Goal: Complete application form

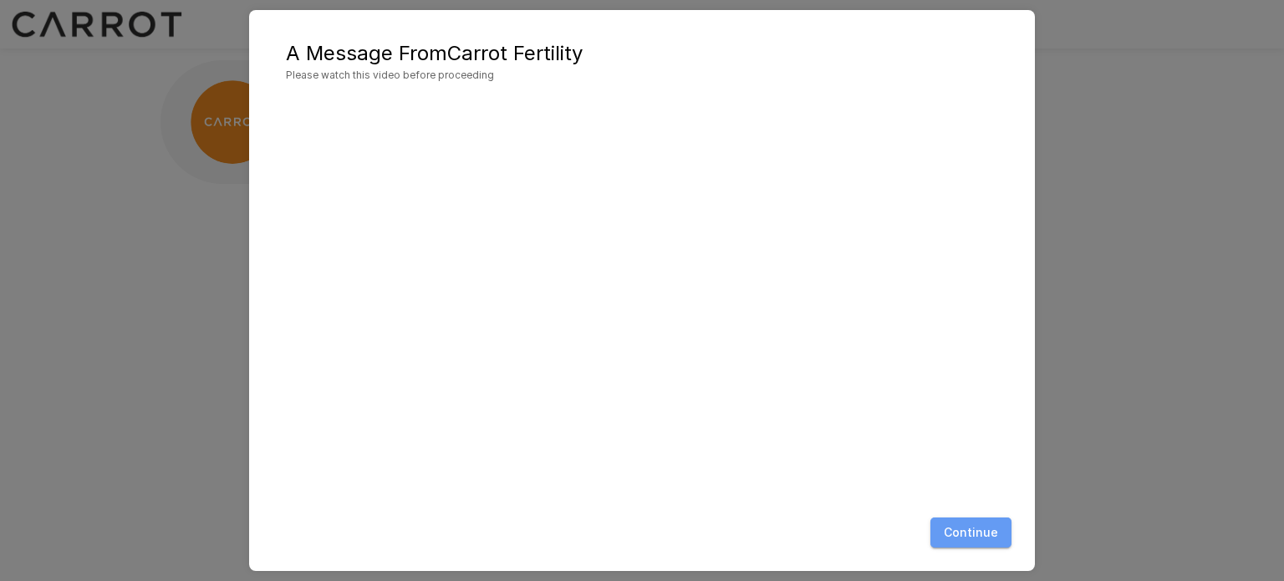
click at [983, 528] on button "Continue" at bounding box center [971, 533] width 81 height 31
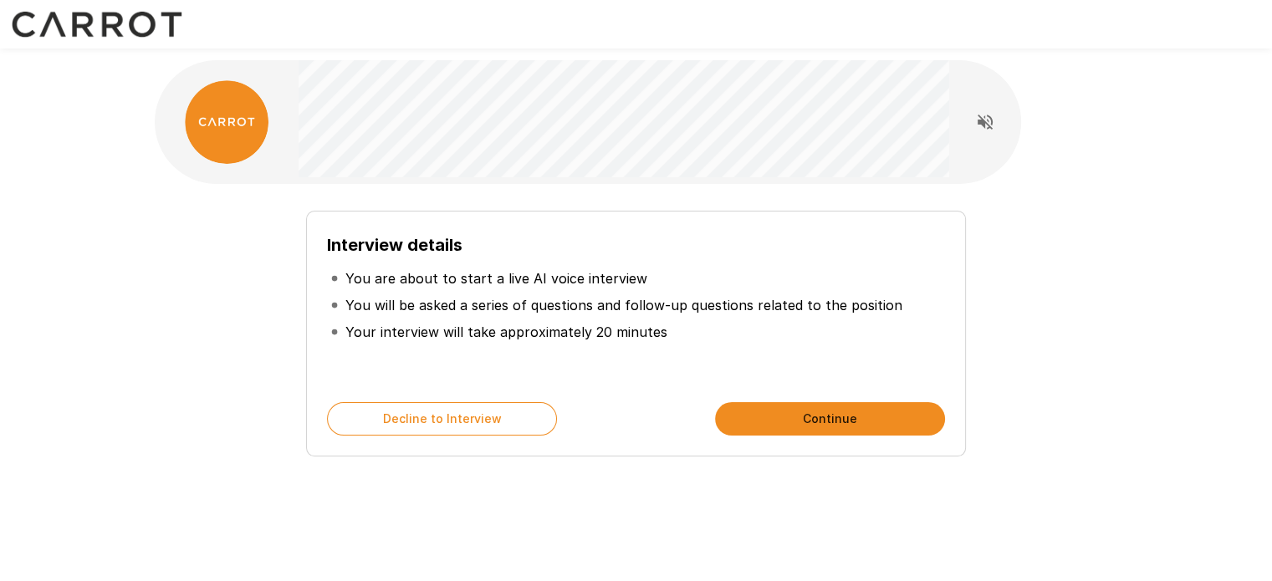
click at [817, 417] on button "Continue" at bounding box center [830, 418] width 230 height 33
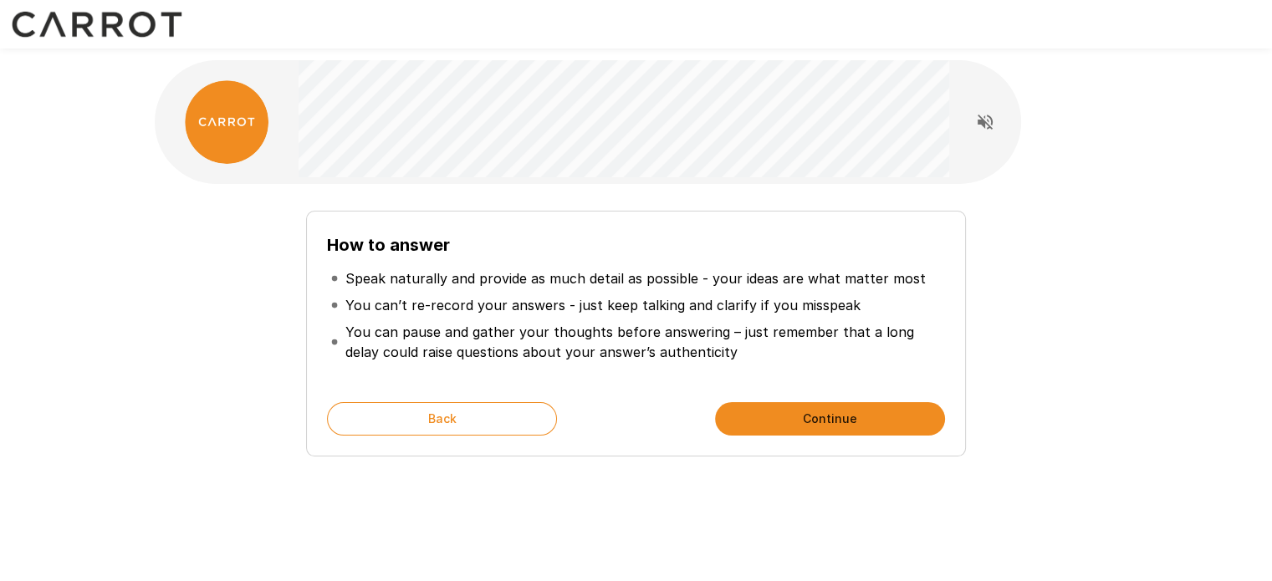
click at [796, 416] on button "Continue" at bounding box center [830, 418] width 230 height 33
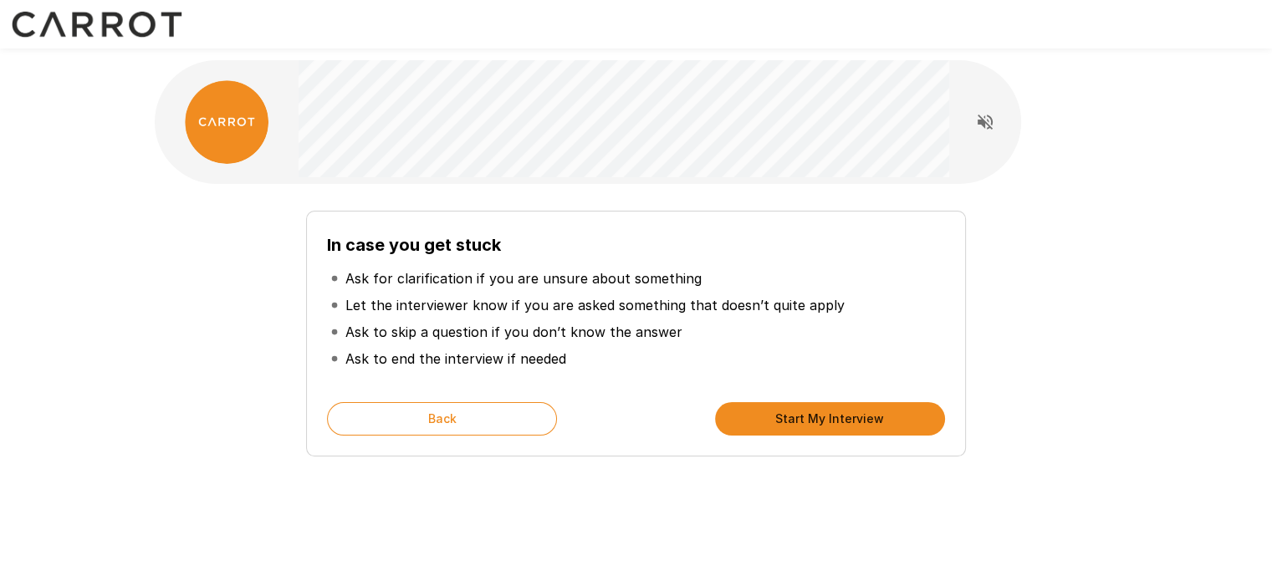
click at [809, 431] on button "Start My Interview" at bounding box center [830, 418] width 230 height 33
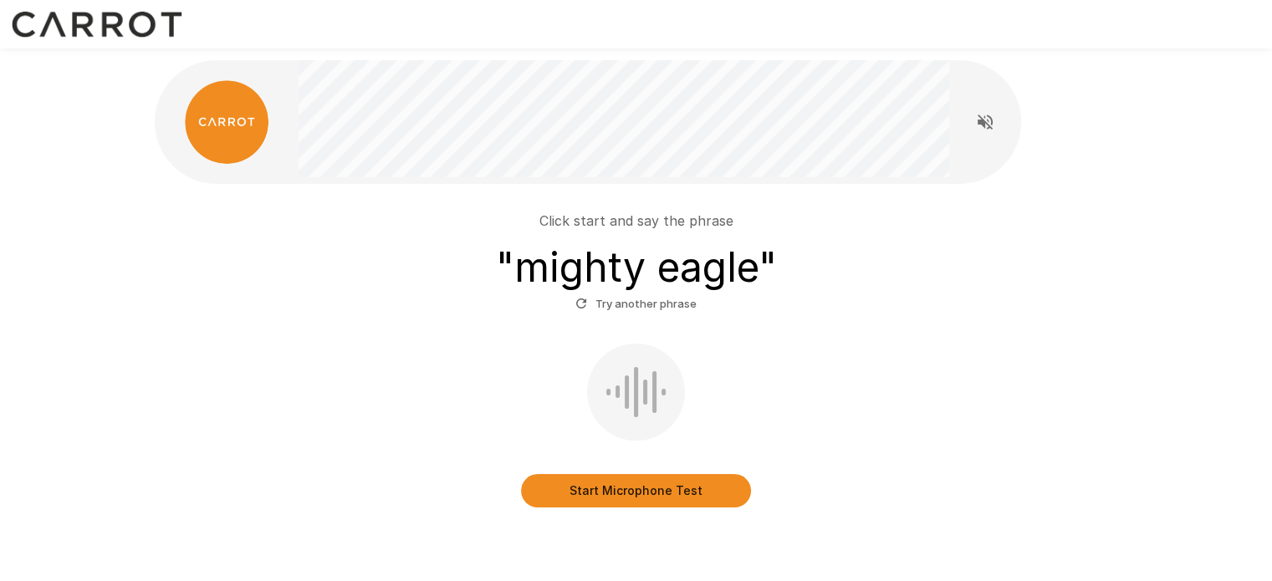
click at [626, 492] on button "Start Microphone Test" at bounding box center [636, 490] width 230 height 33
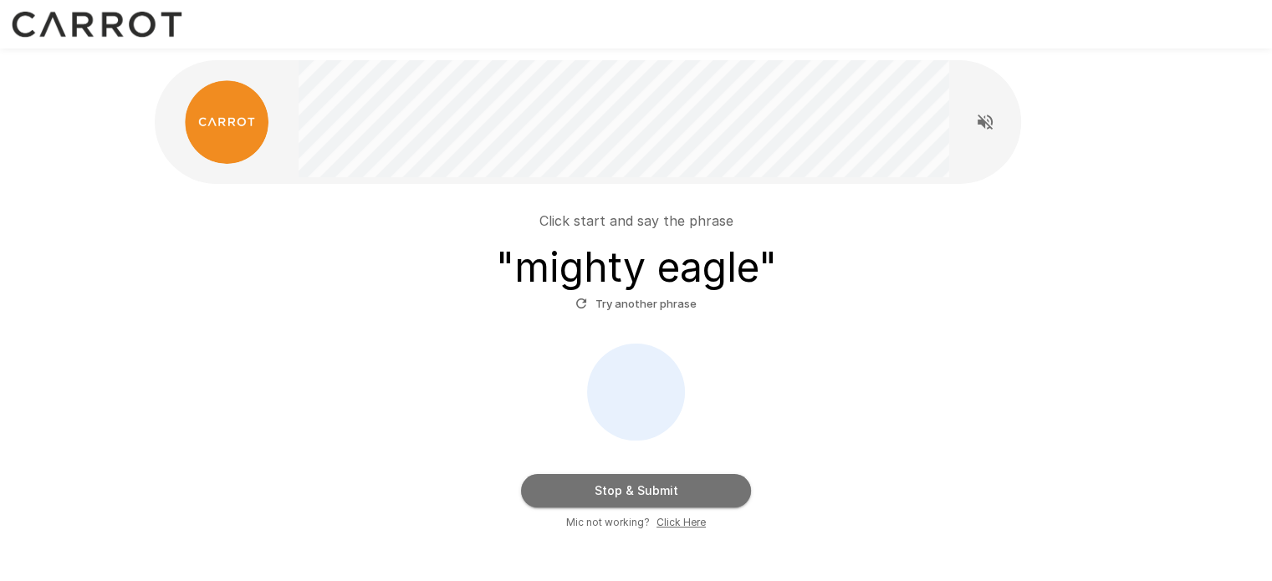
click at [625, 494] on button "Stop & Submit" at bounding box center [636, 490] width 230 height 33
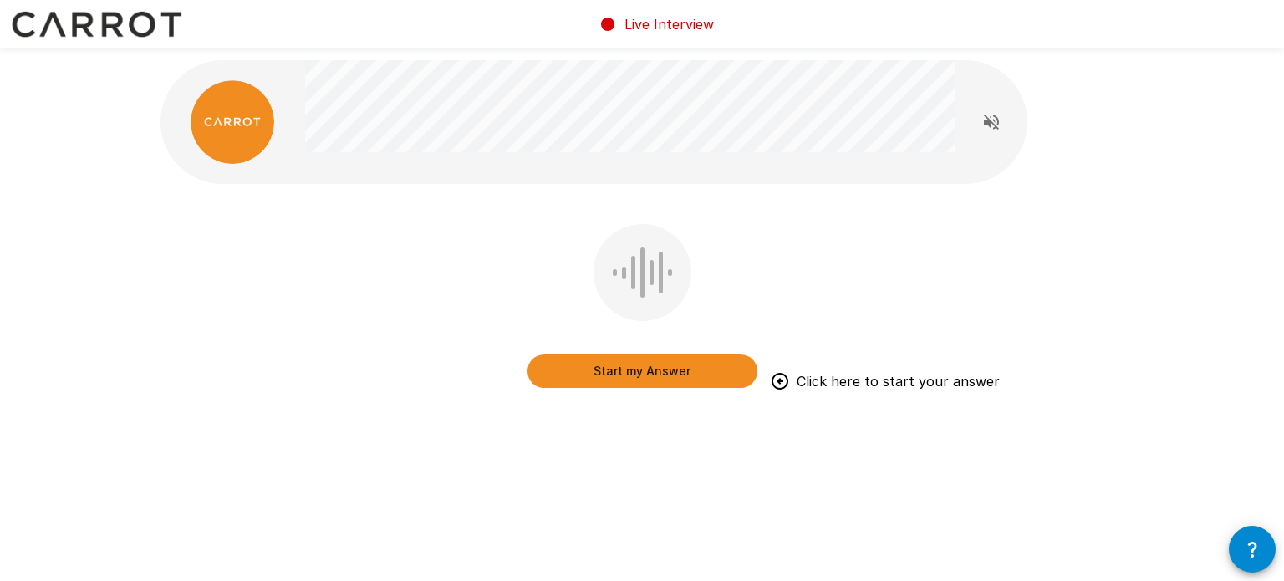
click at [690, 370] on button "Start my Answer" at bounding box center [643, 370] width 230 height 33
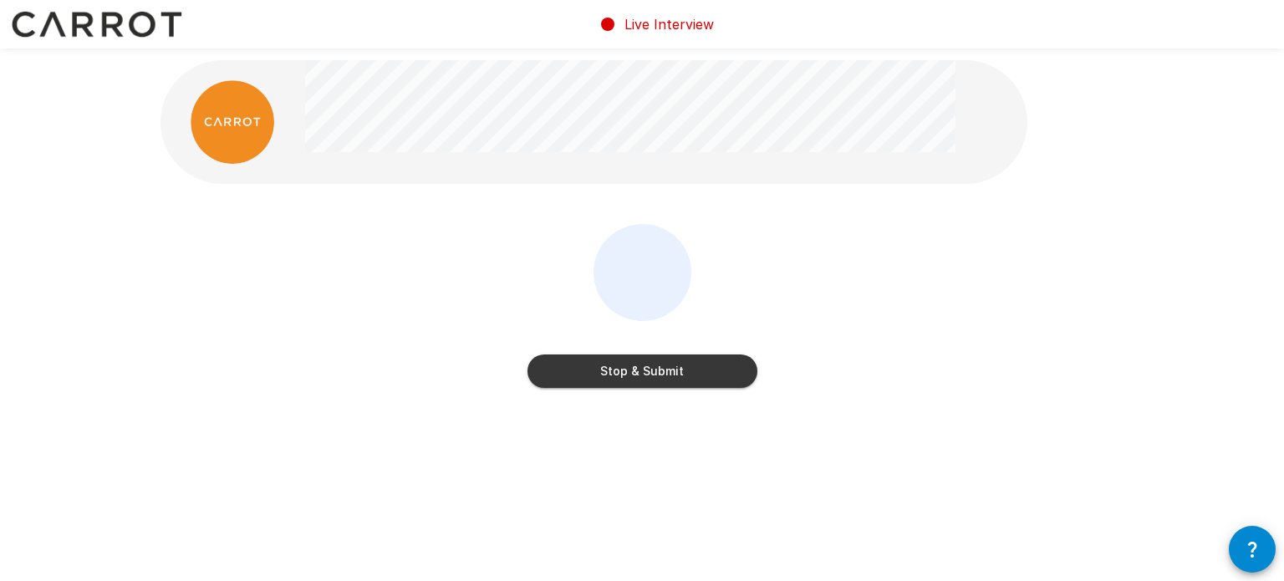
click at [635, 365] on button "Stop & Submit" at bounding box center [643, 370] width 230 height 33
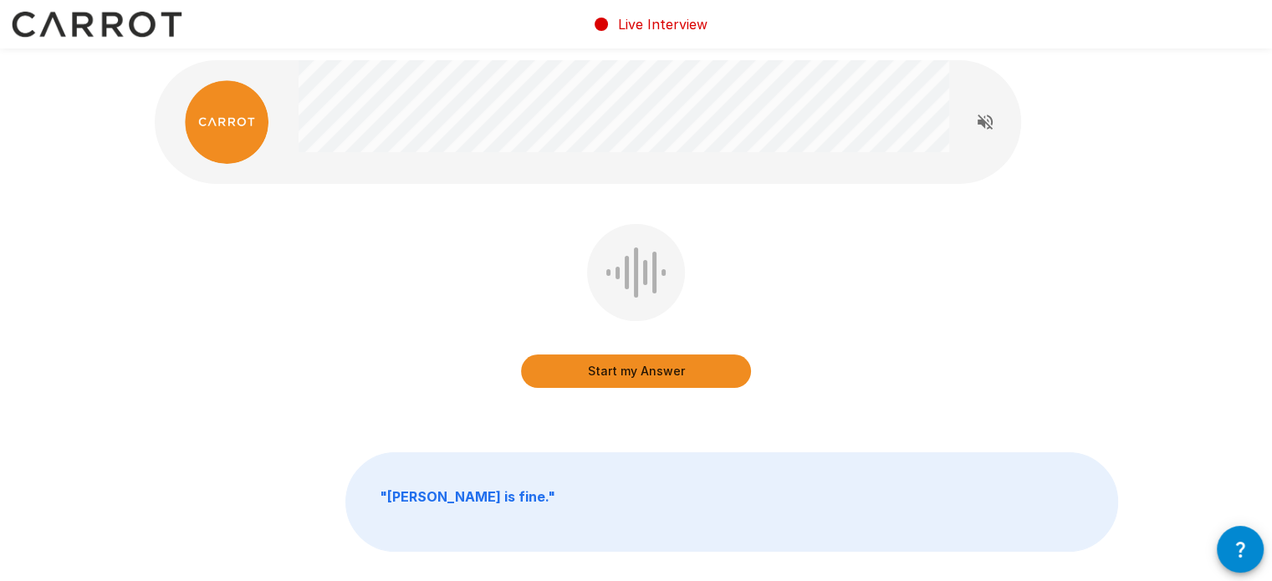
click at [631, 372] on button "Start my Answer" at bounding box center [636, 370] width 230 height 33
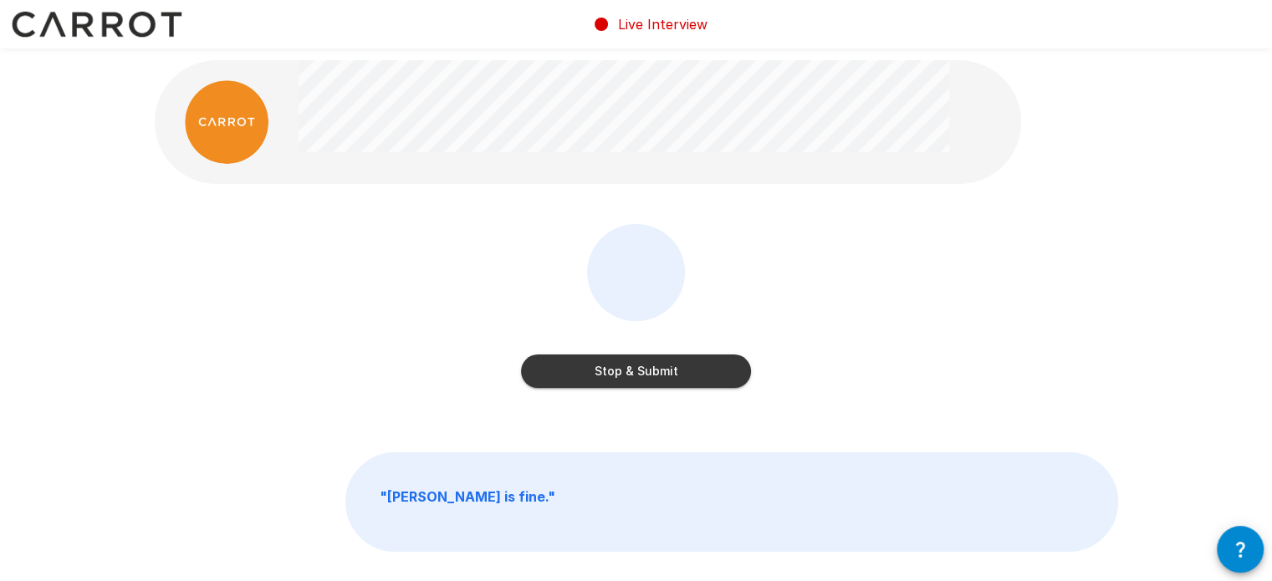
click at [637, 372] on button "Stop & Submit" at bounding box center [636, 370] width 230 height 33
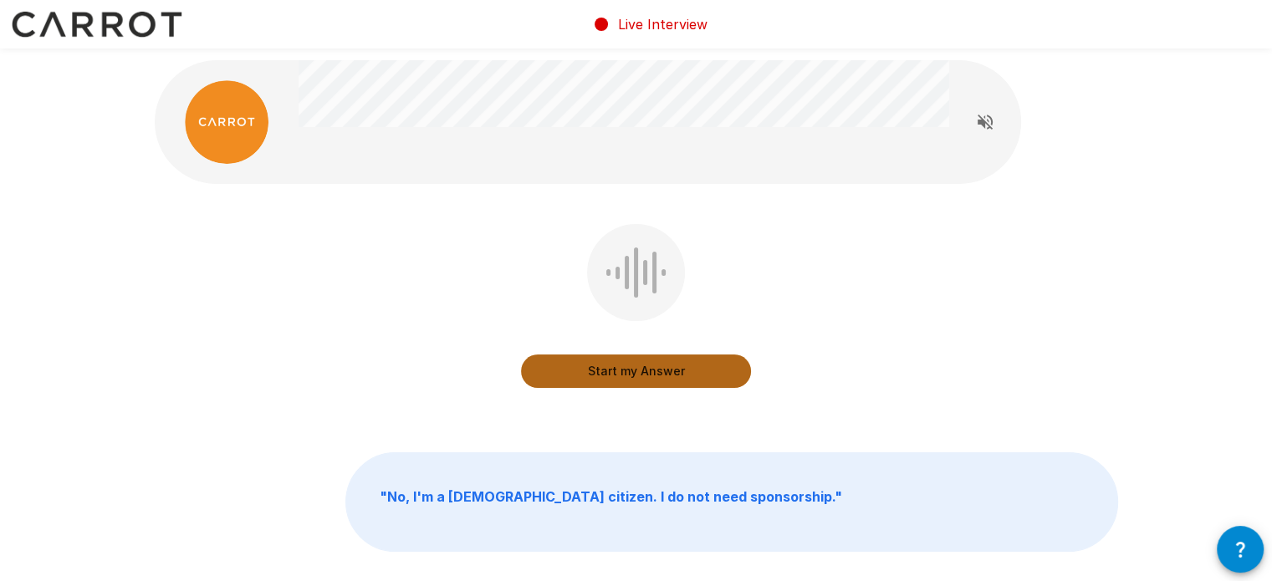
click at [634, 374] on button "Start my Answer" at bounding box center [636, 370] width 230 height 33
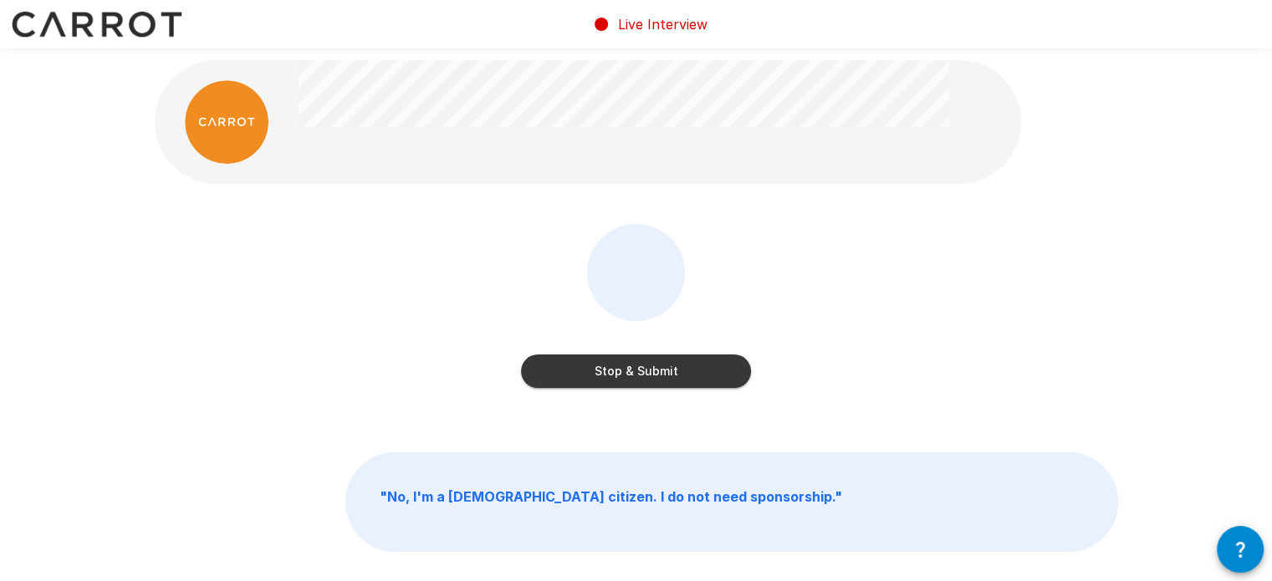
click at [630, 370] on button "Stop & Submit" at bounding box center [636, 370] width 230 height 33
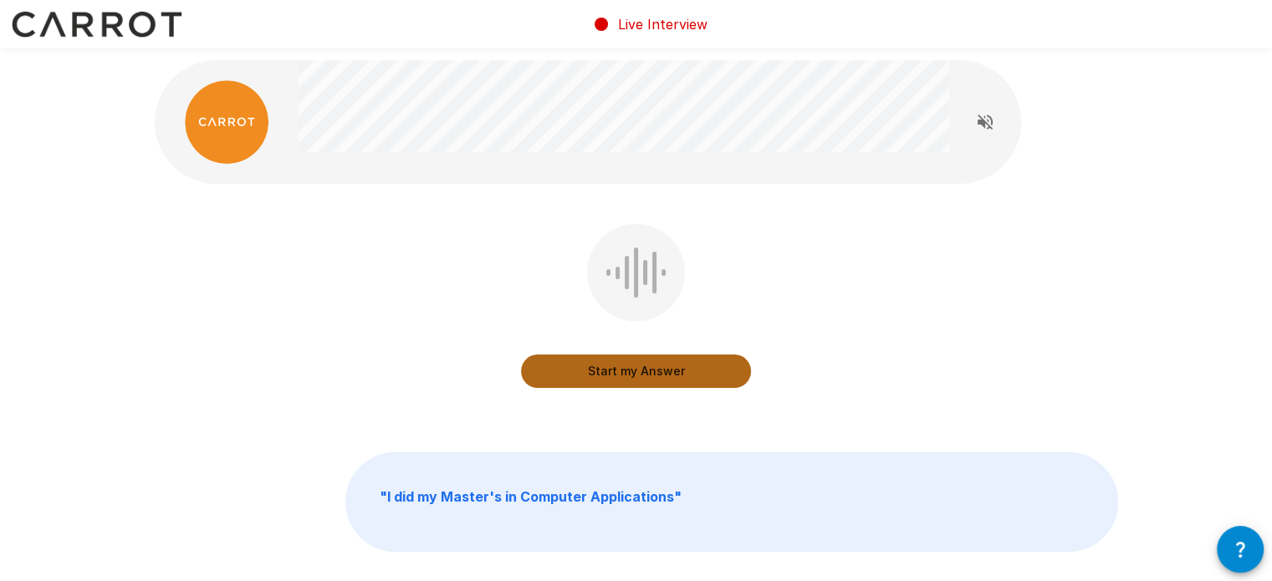
click at [635, 370] on button "Start my Answer" at bounding box center [636, 370] width 230 height 33
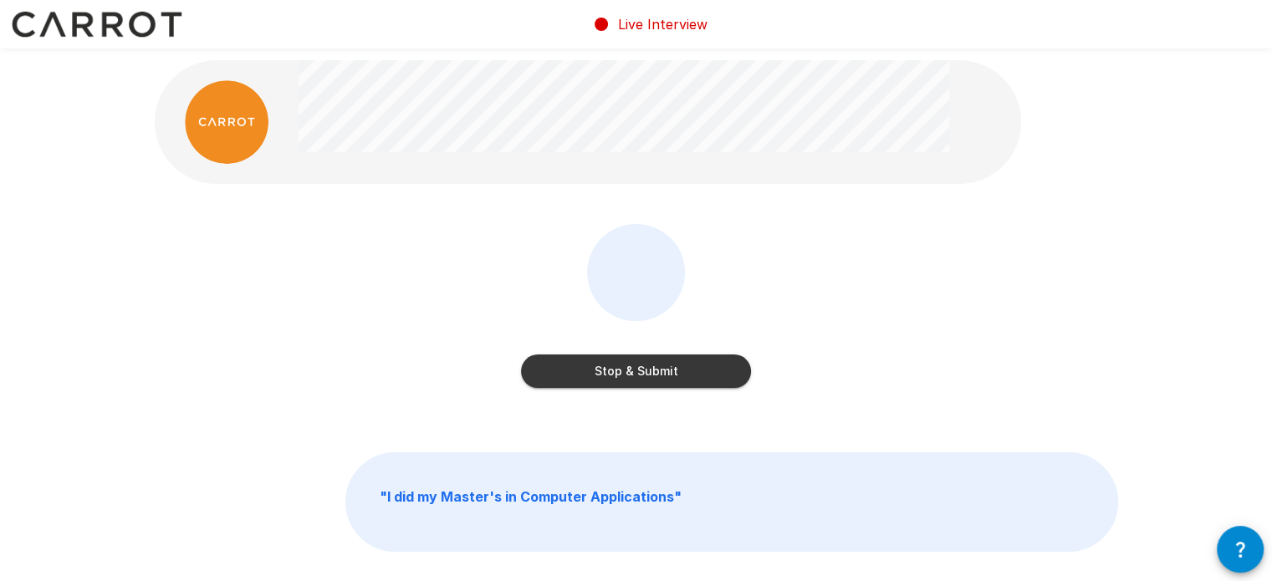
click at [643, 374] on button "Stop & Submit" at bounding box center [636, 370] width 230 height 33
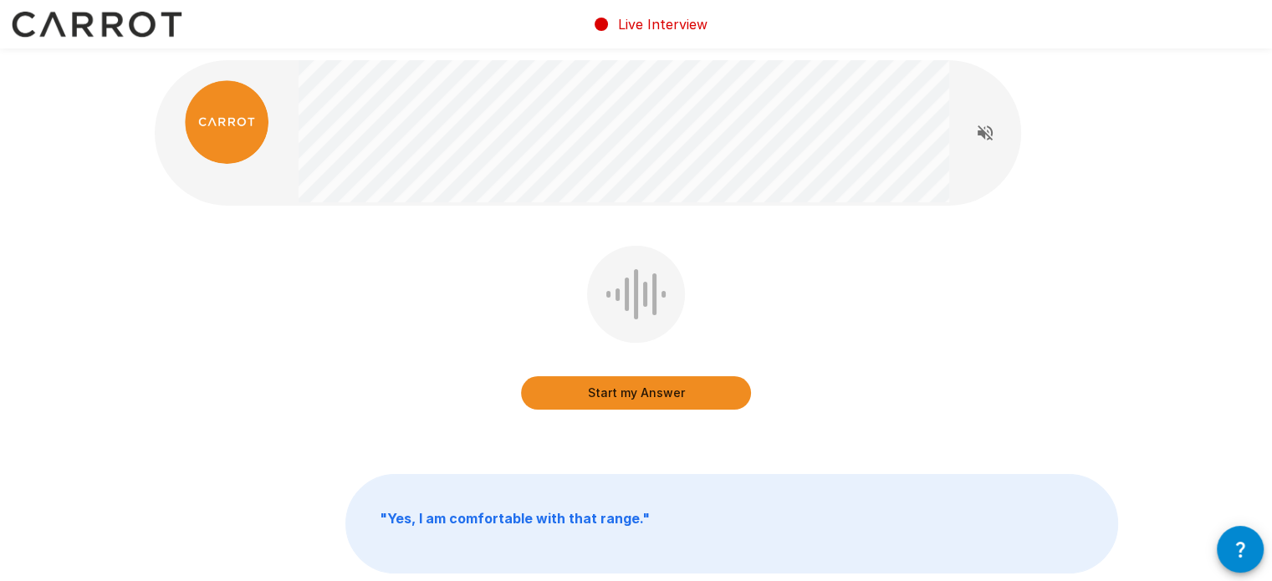
click at [629, 394] on button "Start my Answer" at bounding box center [636, 392] width 230 height 33
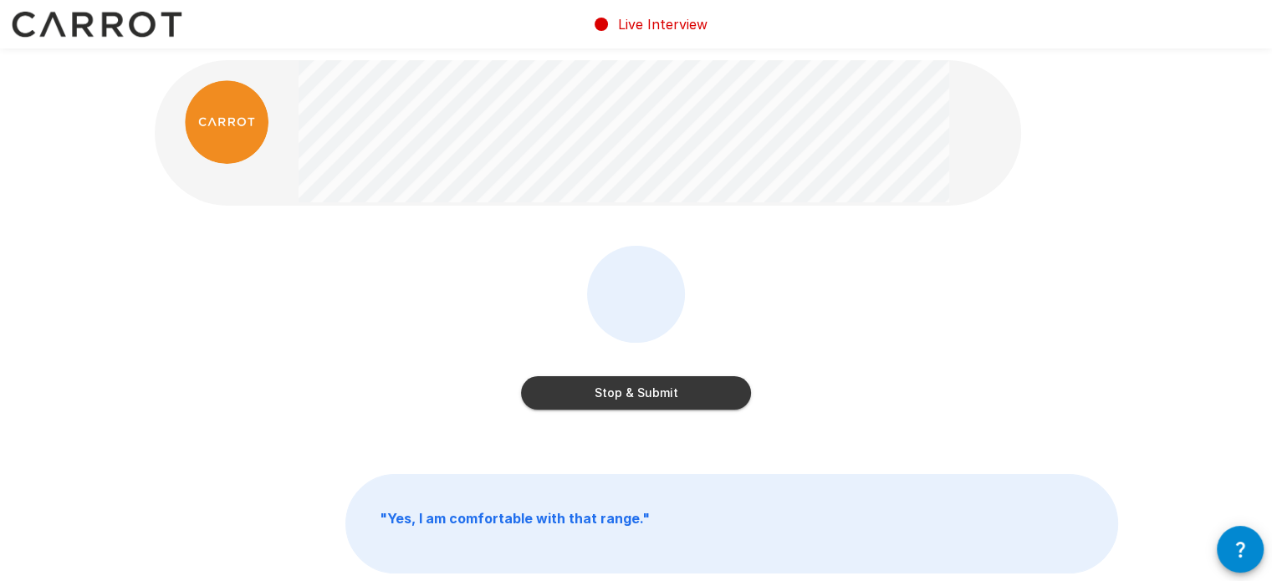
click at [624, 397] on button "Stop & Submit" at bounding box center [636, 392] width 230 height 33
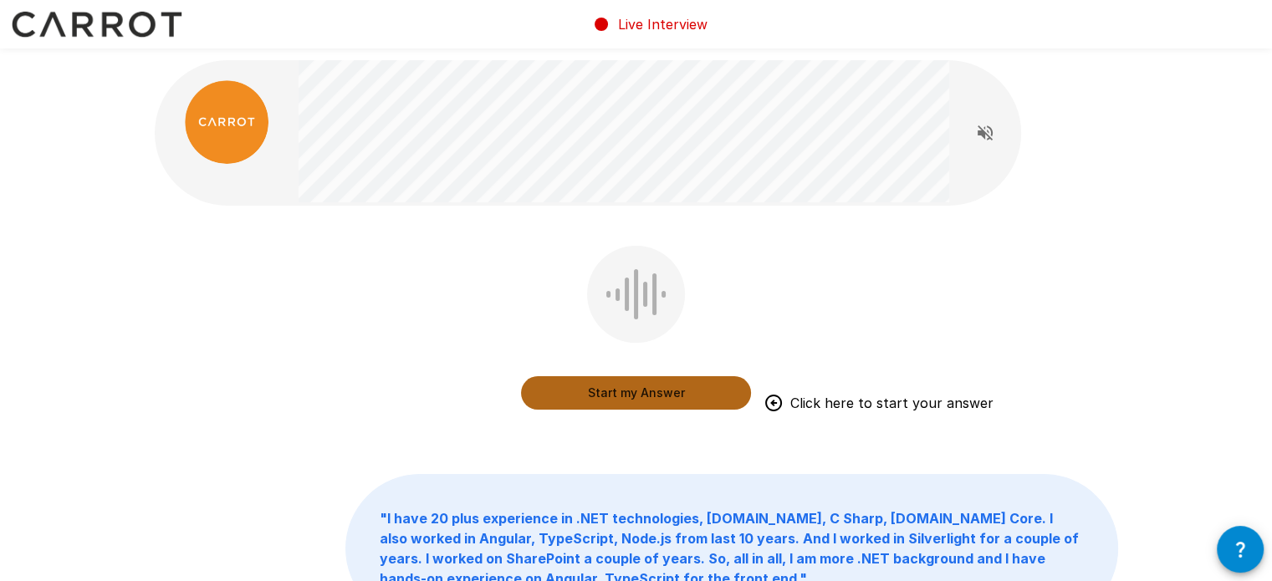
click at [628, 389] on button "Start my Answer" at bounding box center [636, 392] width 230 height 33
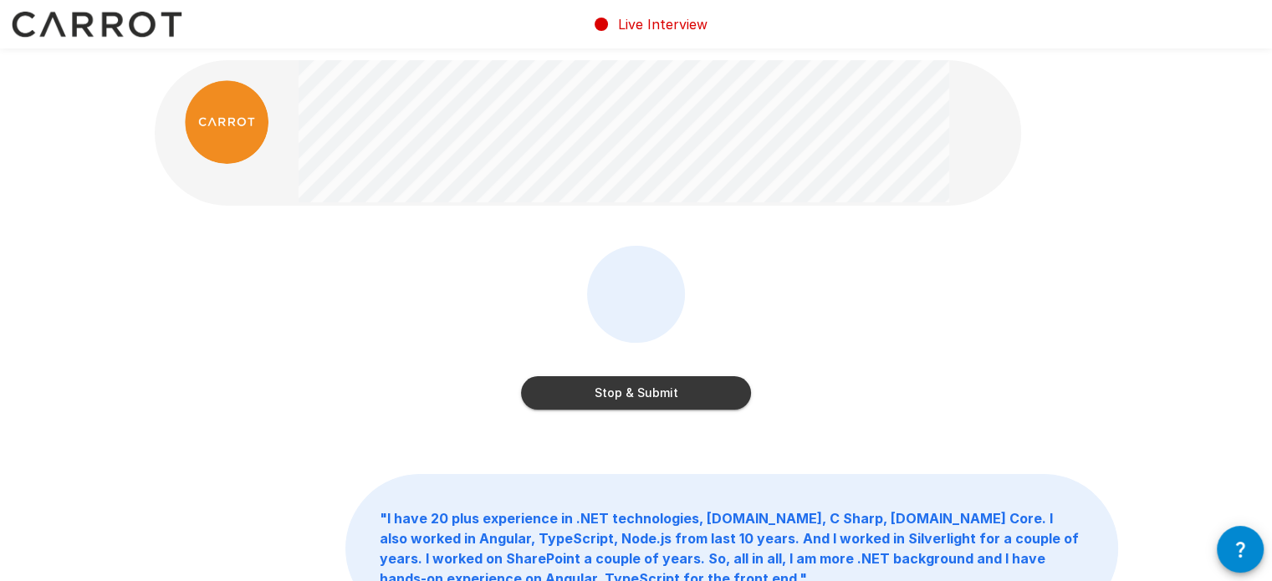
click at [645, 394] on button "Stop & Submit" at bounding box center [636, 392] width 230 height 33
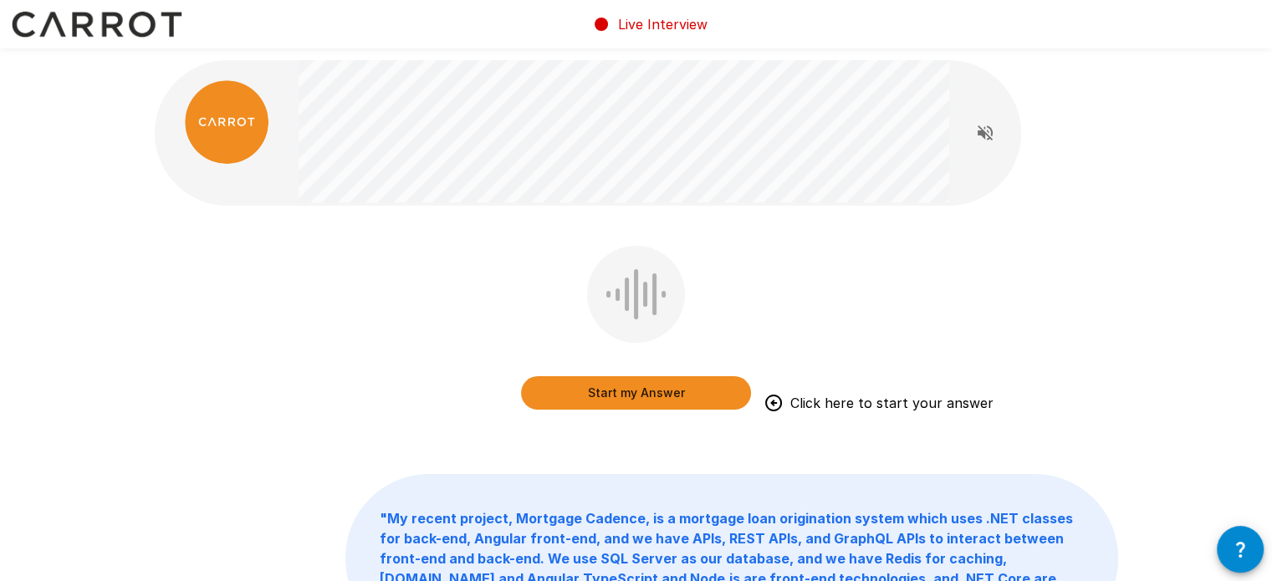
click at [630, 390] on button "Start my Answer" at bounding box center [636, 392] width 230 height 33
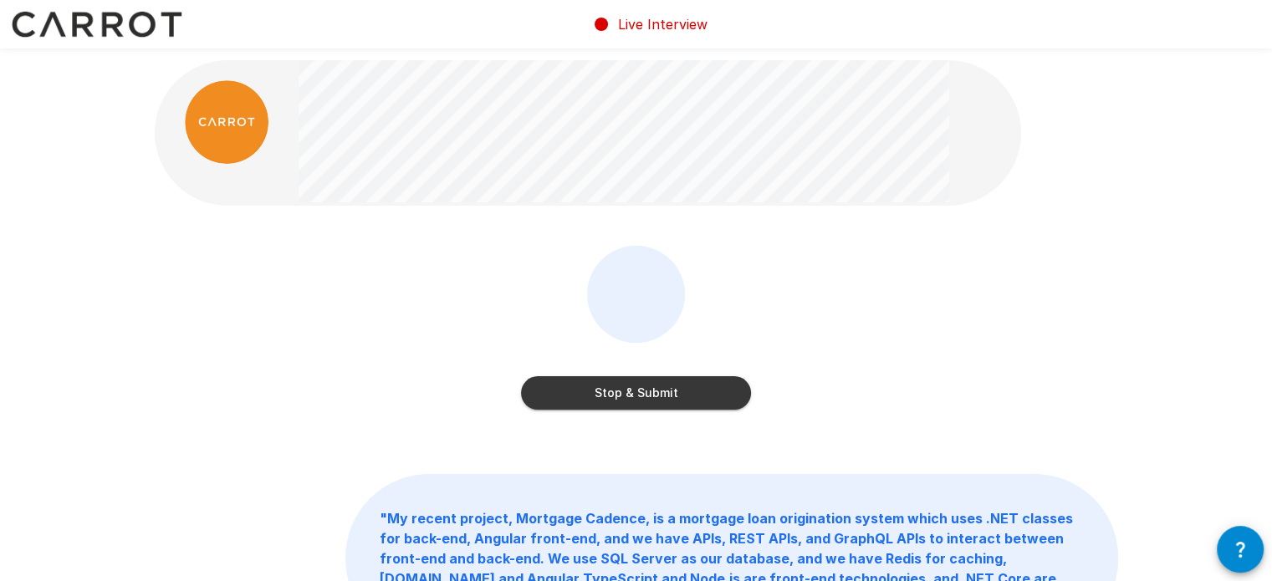
click at [629, 394] on button "Stop & Submit" at bounding box center [636, 392] width 230 height 33
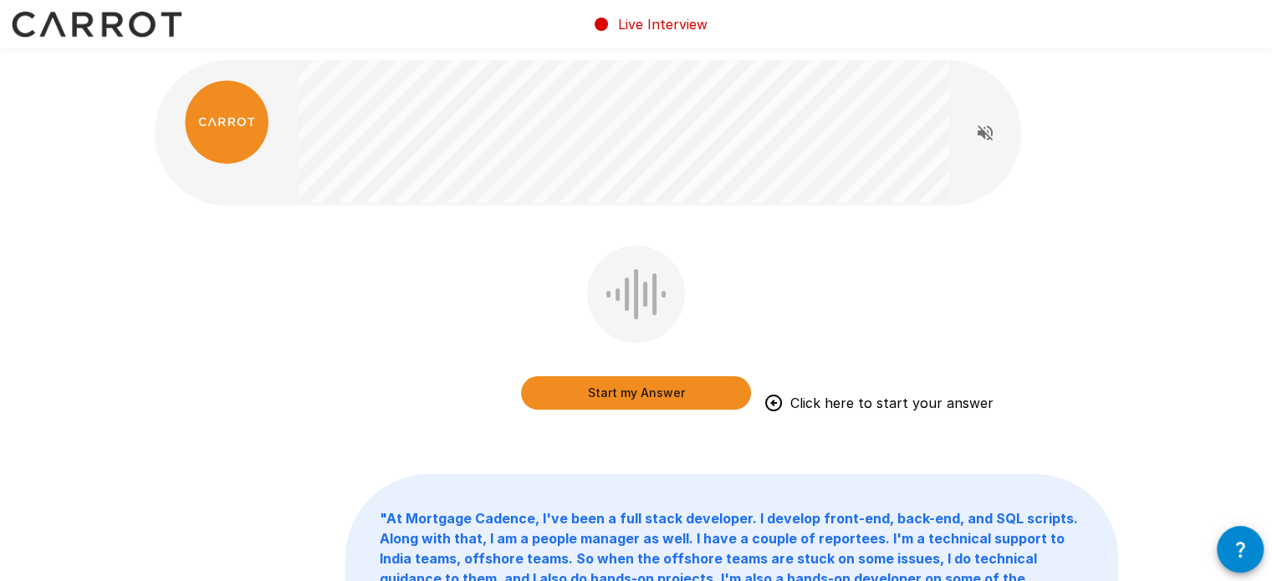
click at [625, 395] on button "Start my Answer" at bounding box center [636, 392] width 230 height 33
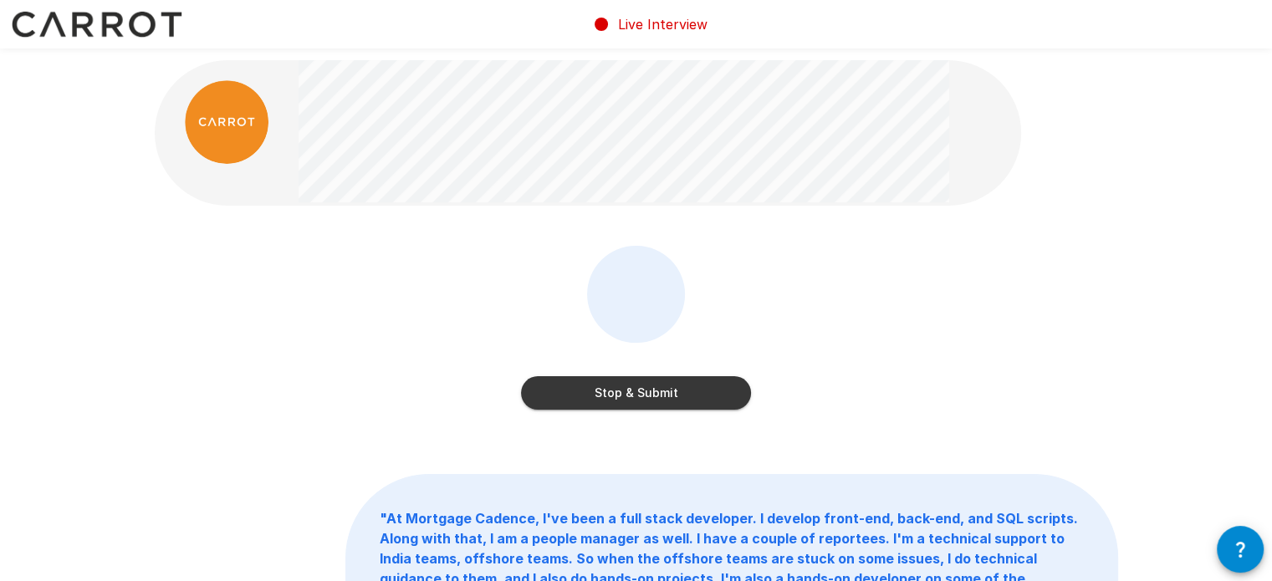
click at [612, 389] on button "Stop & Submit" at bounding box center [636, 392] width 230 height 33
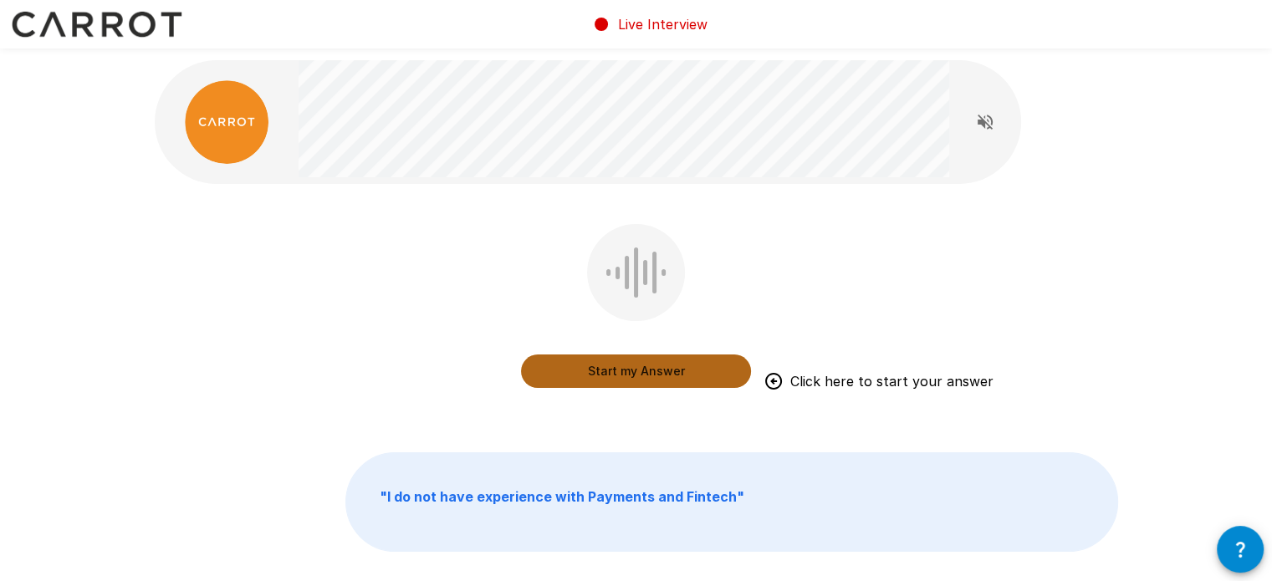
click at [622, 367] on button "Start my Answer" at bounding box center [636, 370] width 230 height 33
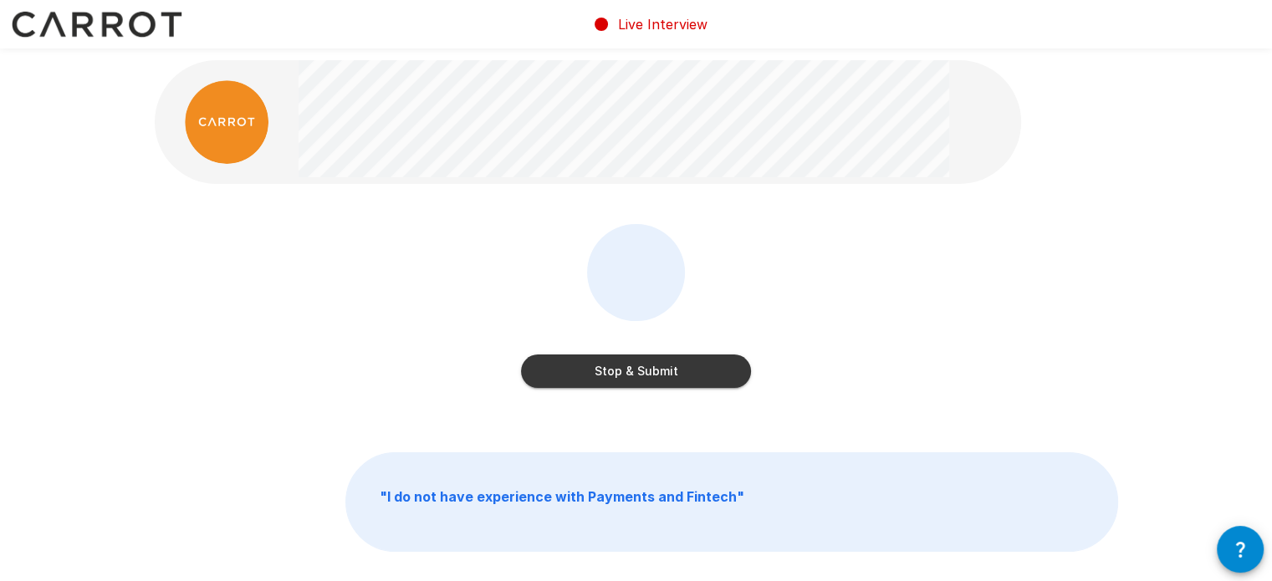
click at [625, 369] on button "Stop & Submit" at bounding box center [636, 370] width 230 height 33
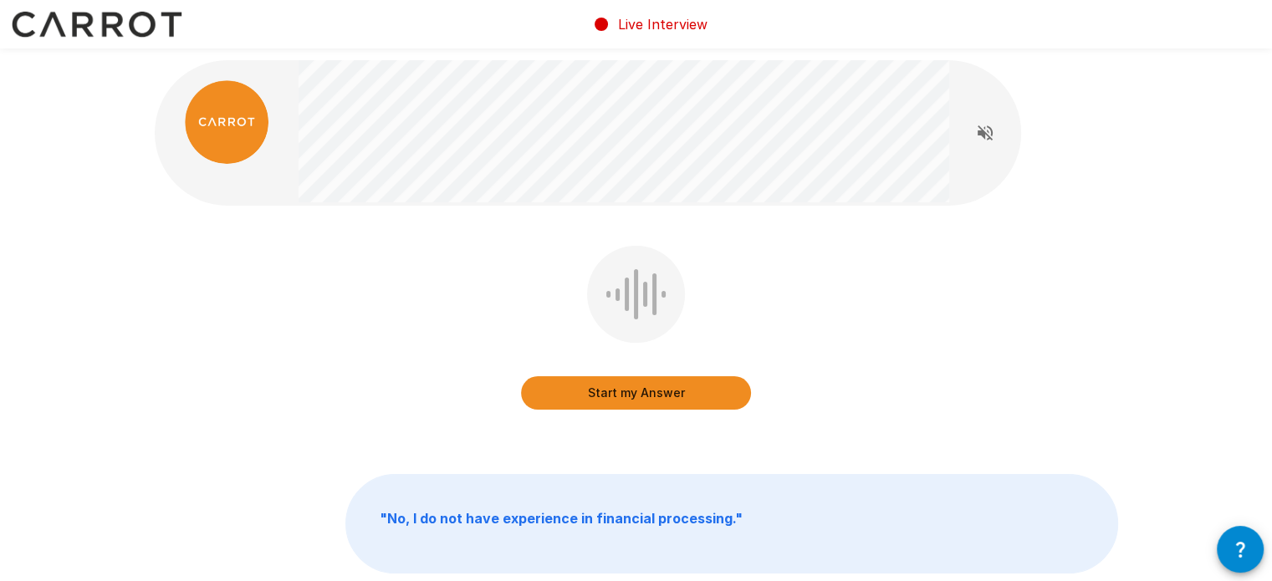
click at [645, 390] on button "Start my Answer" at bounding box center [636, 392] width 230 height 33
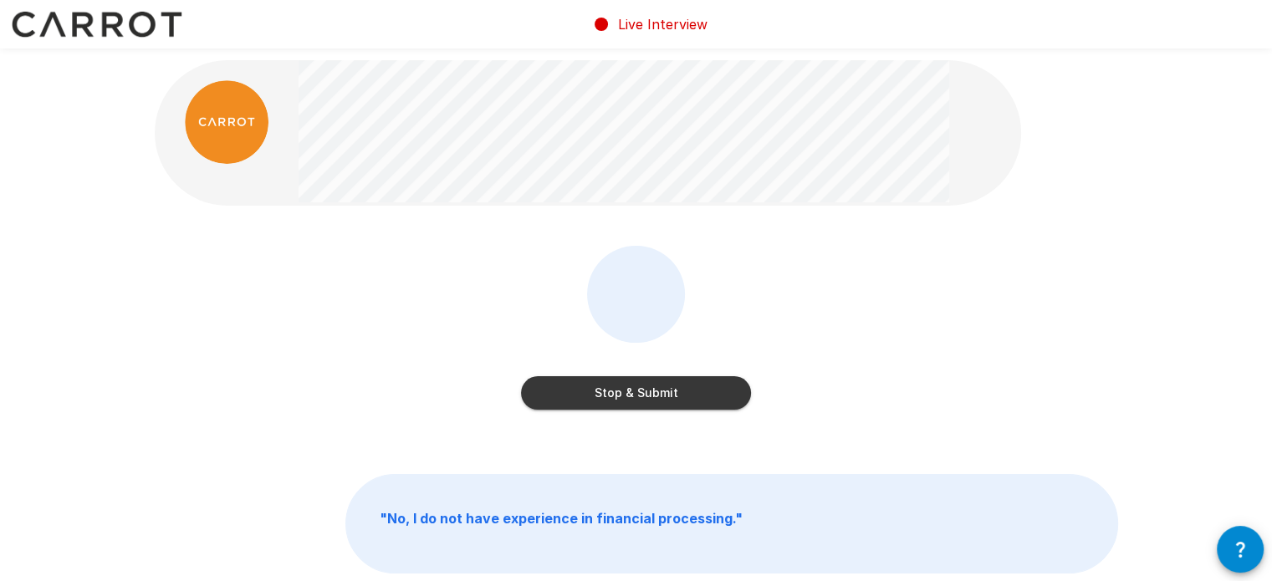
click at [631, 394] on button "Stop & Submit" at bounding box center [636, 392] width 230 height 33
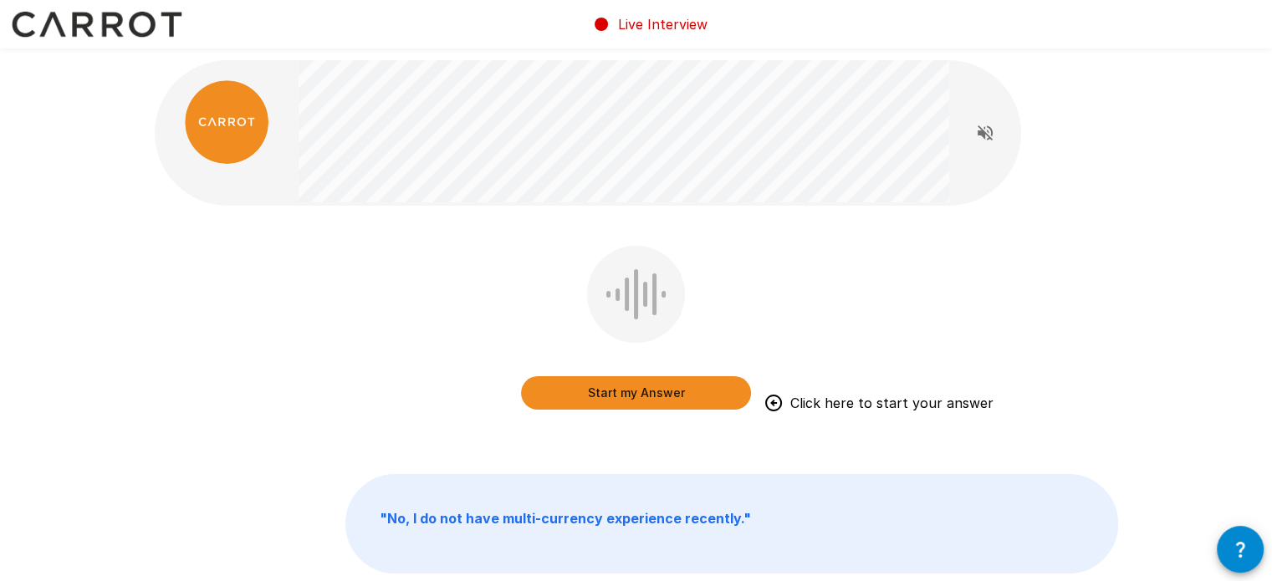
click at [618, 395] on button "Start my Answer" at bounding box center [636, 392] width 230 height 33
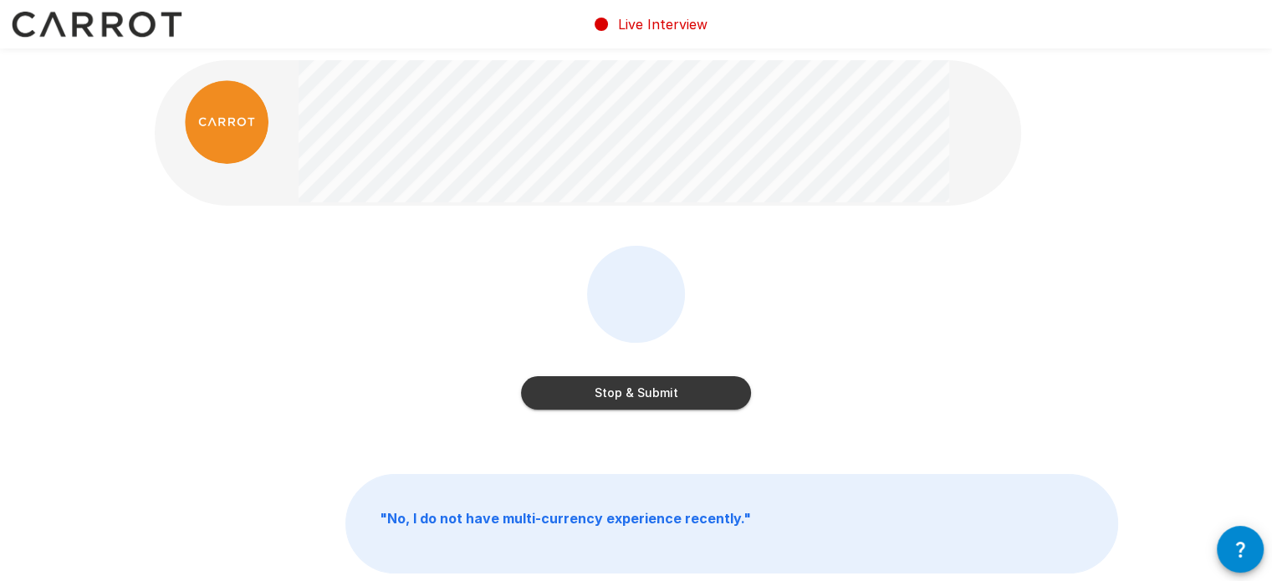
click at [641, 390] on button "Stop & Submit" at bounding box center [636, 392] width 230 height 33
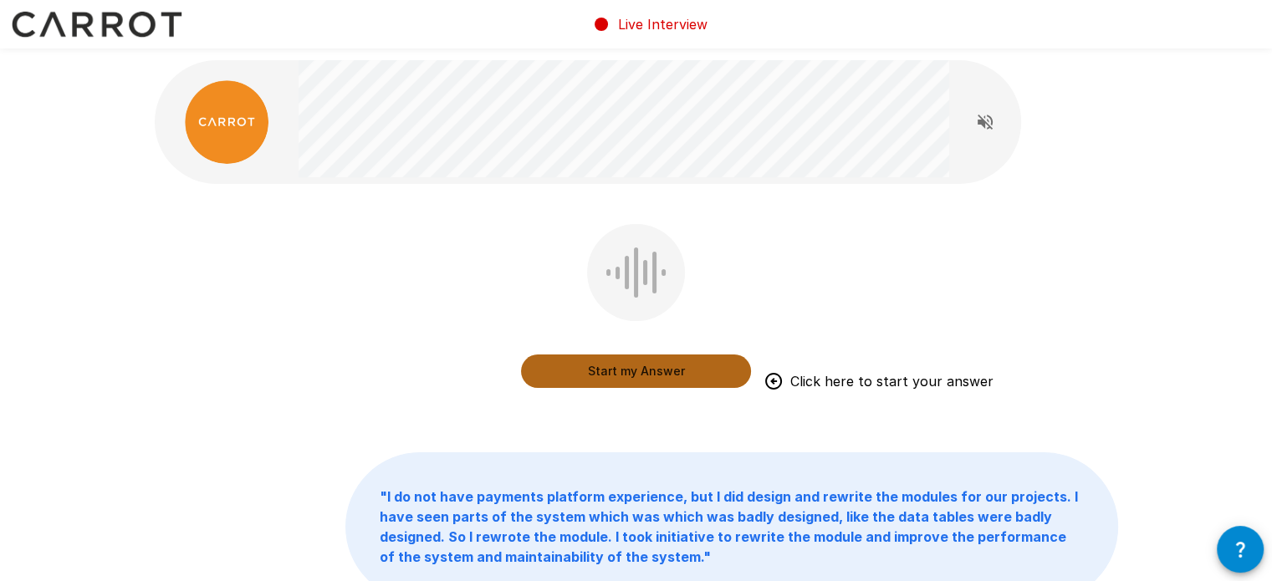
click at [614, 366] on button "Start my Answer" at bounding box center [636, 370] width 230 height 33
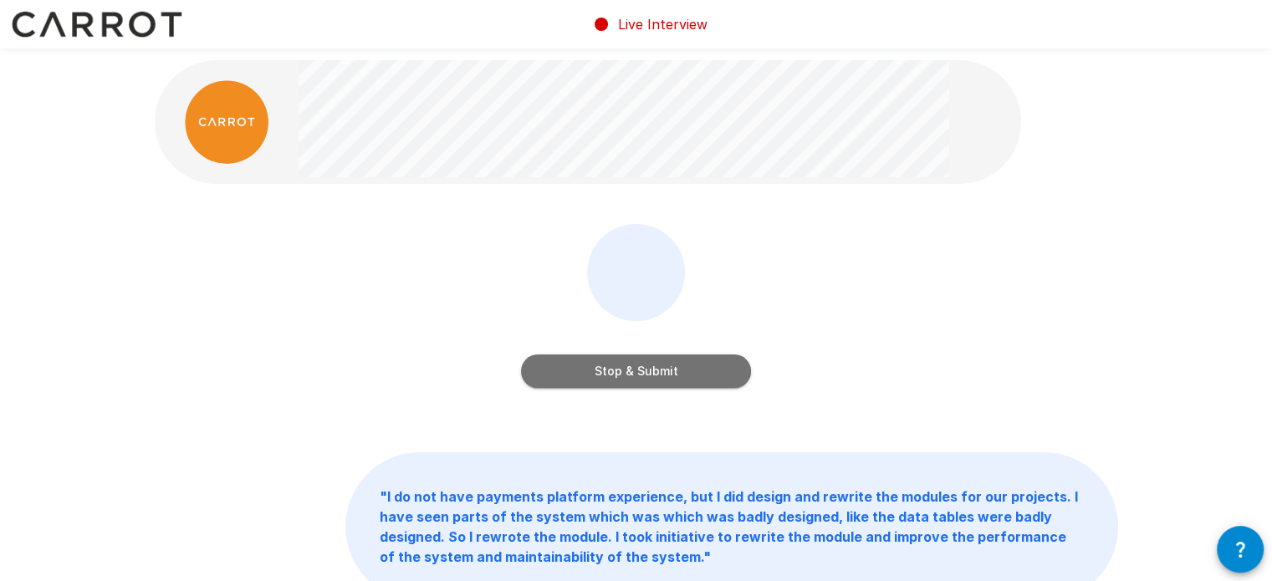
click at [610, 370] on button "Stop & Submit" at bounding box center [636, 370] width 230 height 33
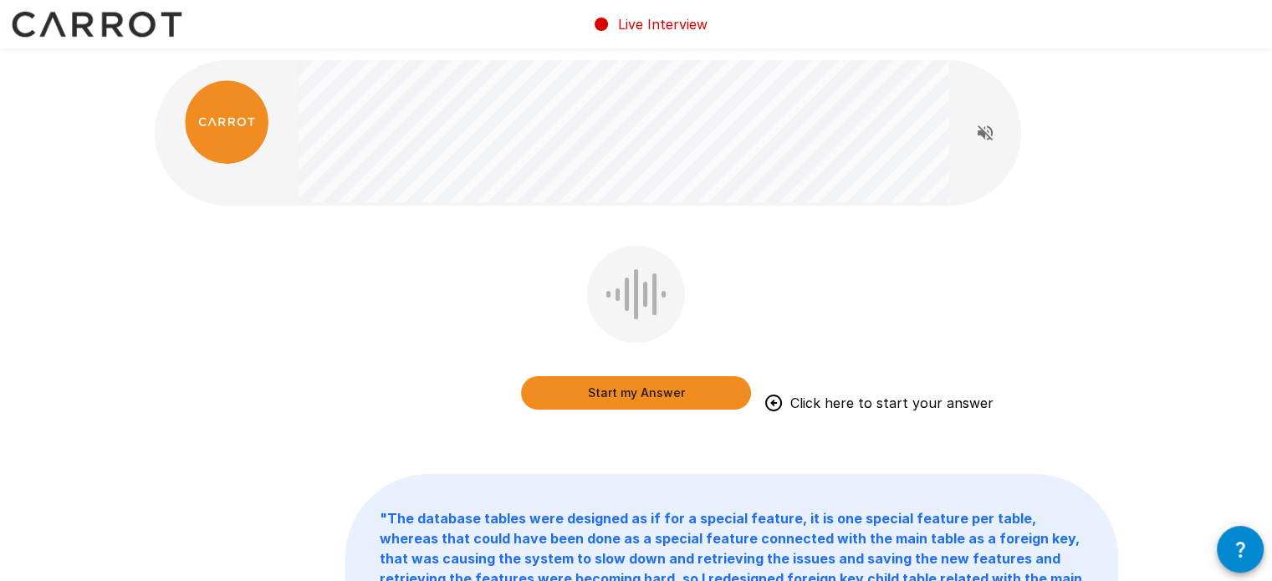
click at [614, 385] on button "Start my Answer" at bounding box center [636, 392] width 230 height 33
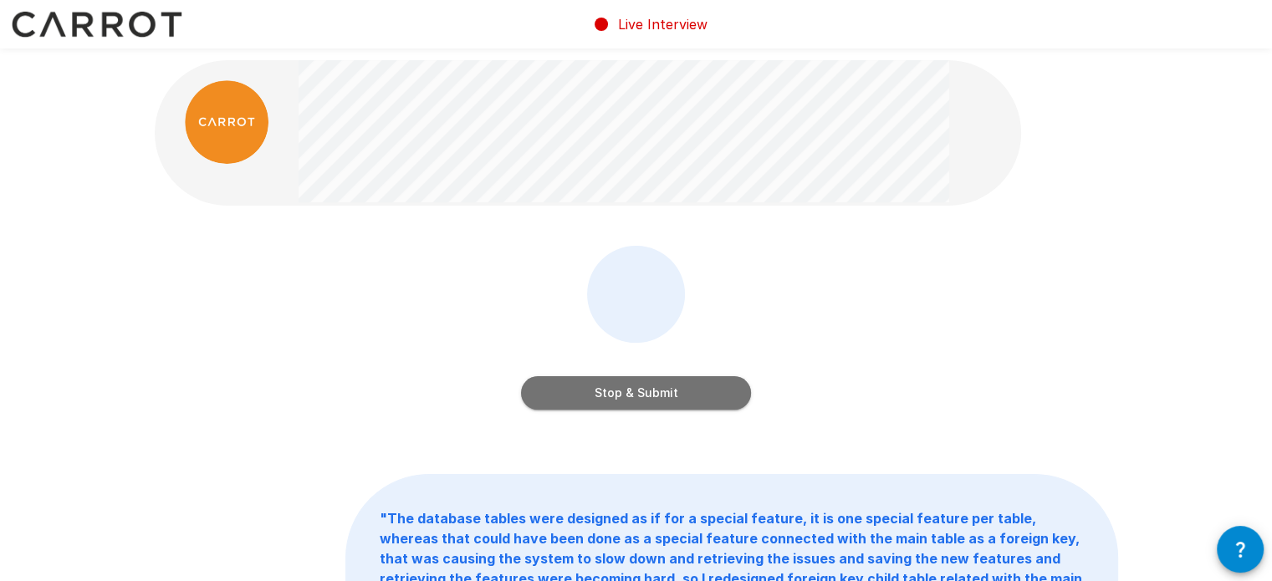
click at [637, 390] on button "Stop & Submit" at bounding box center [636, 392] width 230 height 33
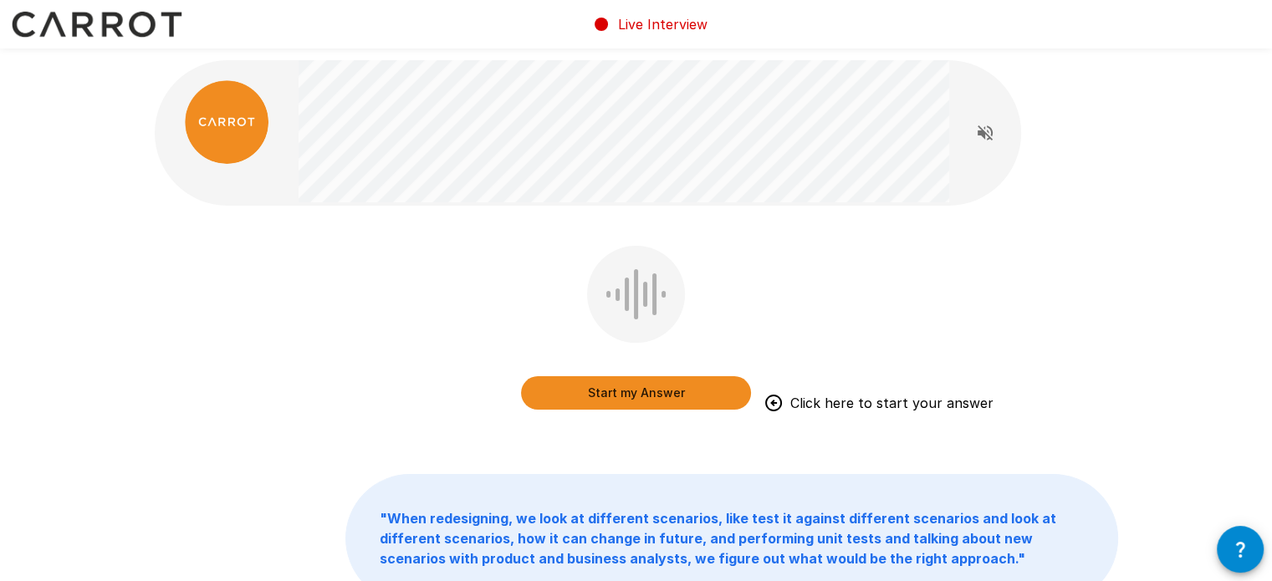
click at [623, 394] on button "Start my Answer" at bounding box center [636, 392] width 230 height 33
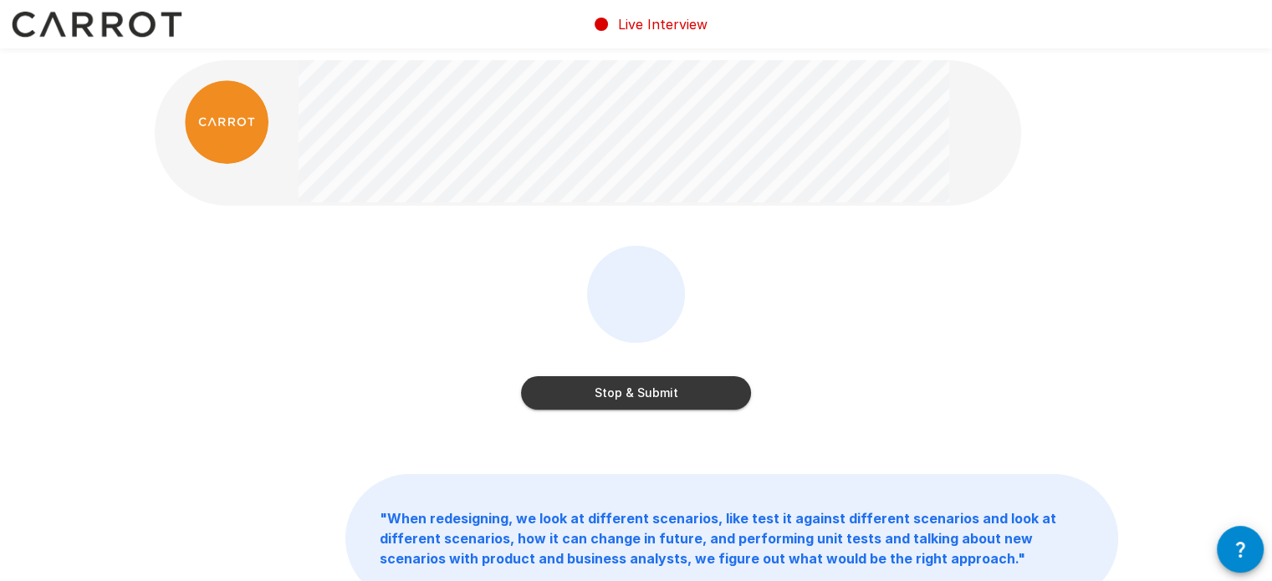
click at [625, 394] on button "Stop & Submit" at bounding box center [636, 392] width 230 height 33
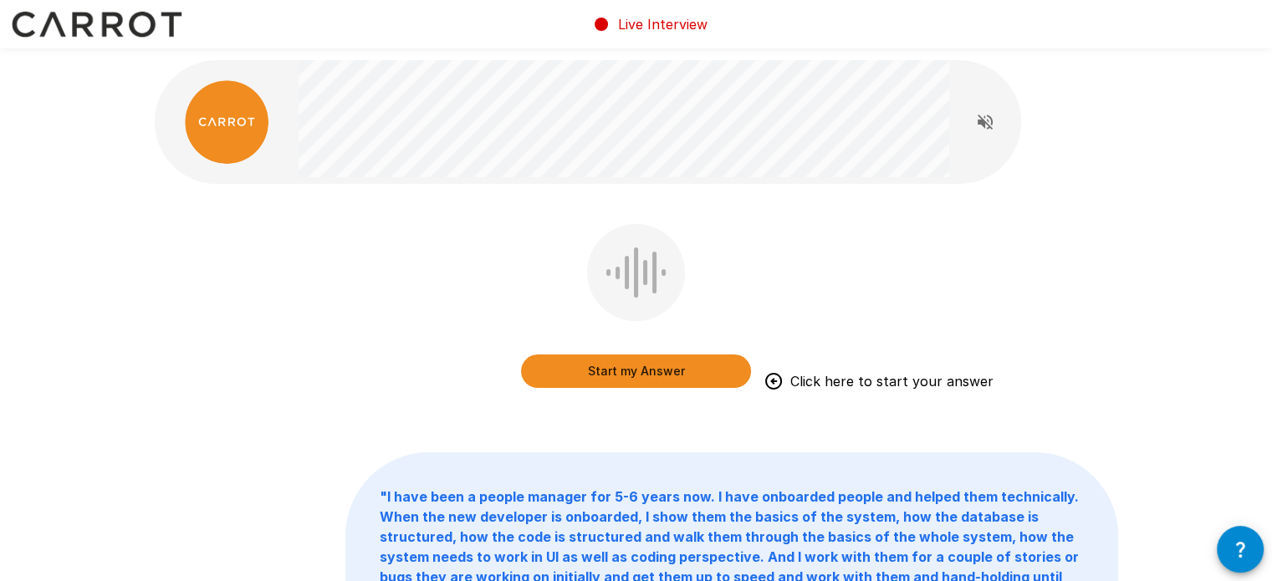
click at [630, 370] on button "Start my Answer" at bounding box center [636, 370] width 230 height 33
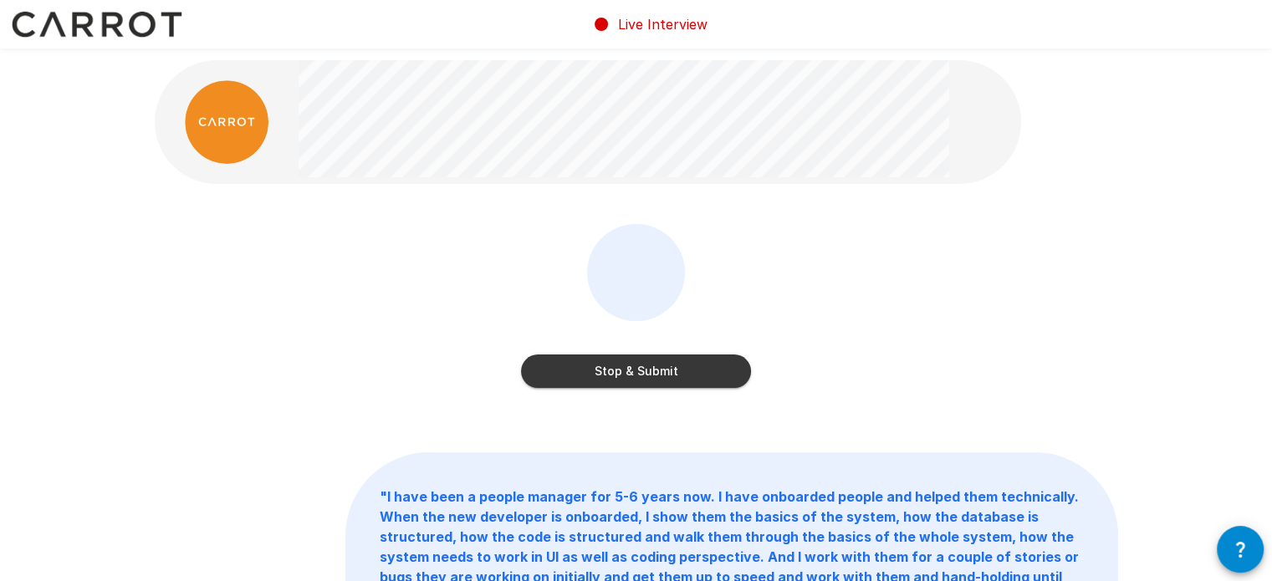
click at [647, 384] on button "Stop & Submit" at bounding box center [636, 370] width 230 height 33
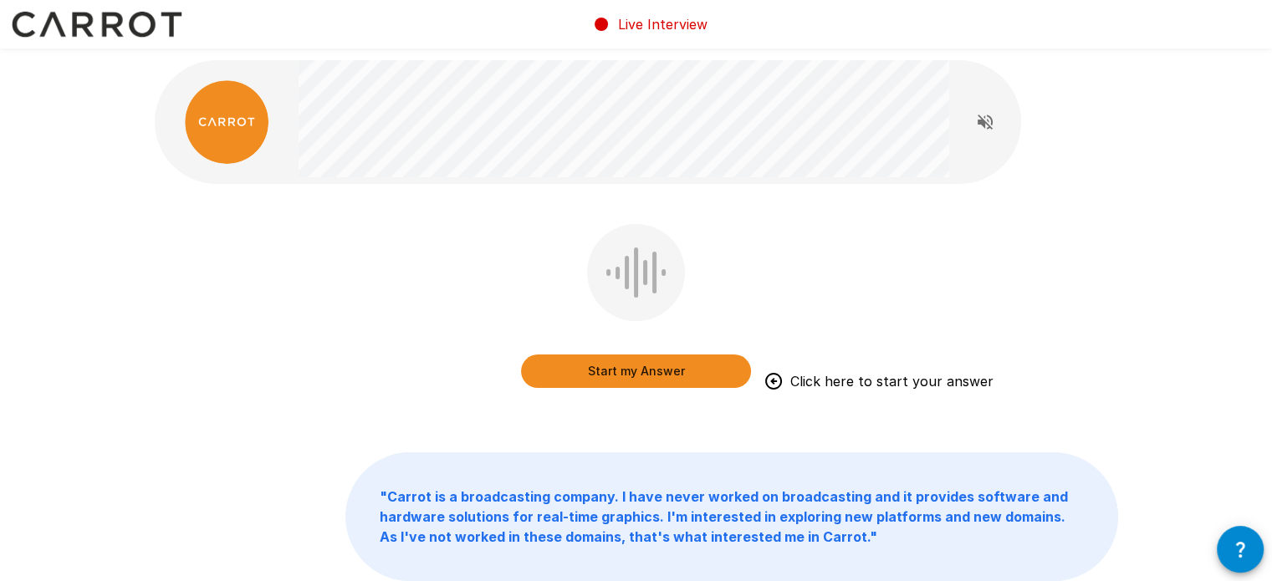
click at [615, 367] on button "Start my Answer" at bounding box center [636, 370] width 230 height 33
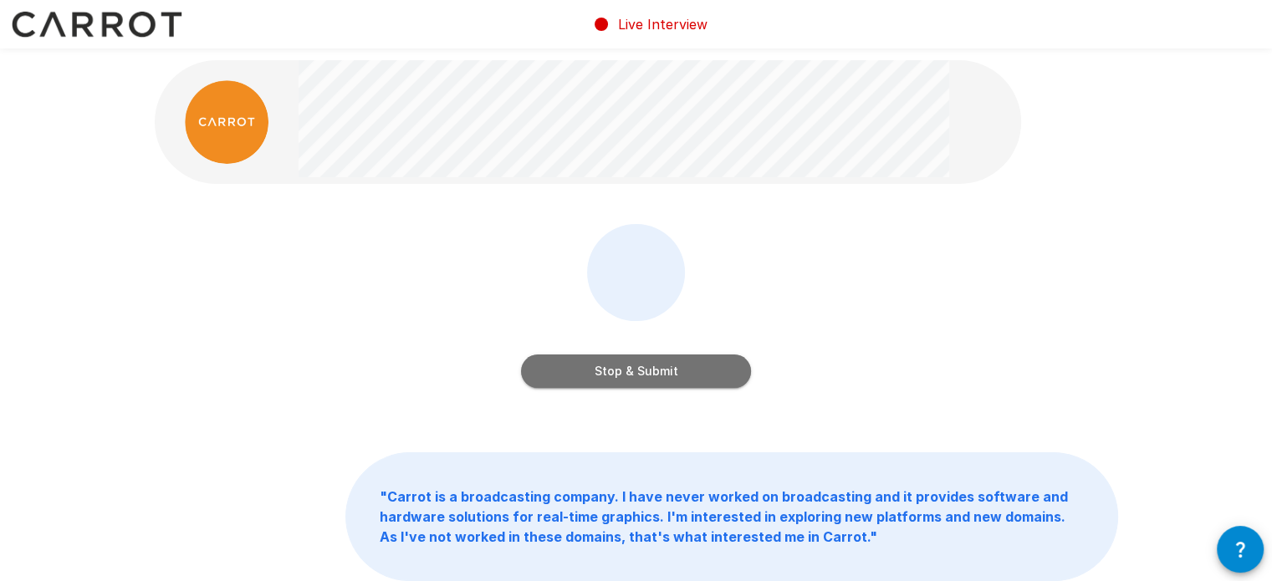
click at [632, 374] on button "Stop & Submit" at bounding box center [636, 370] width 230 height 33
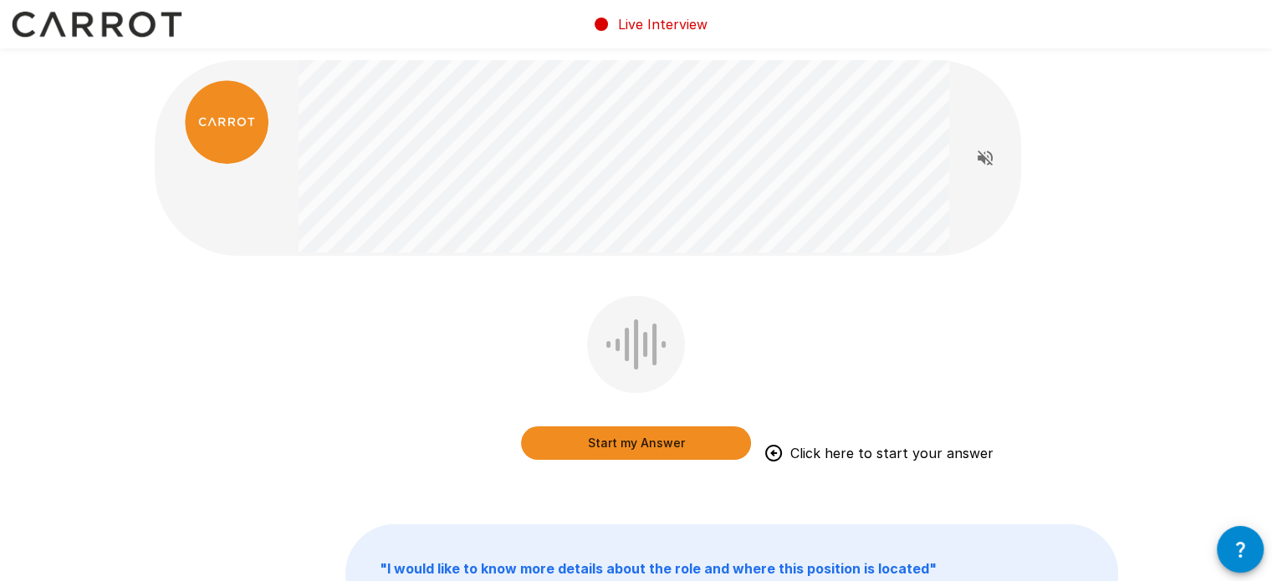
click at [645, 443] on button "Start my Answer" at bounding box center [636, 442] width 230 height 33
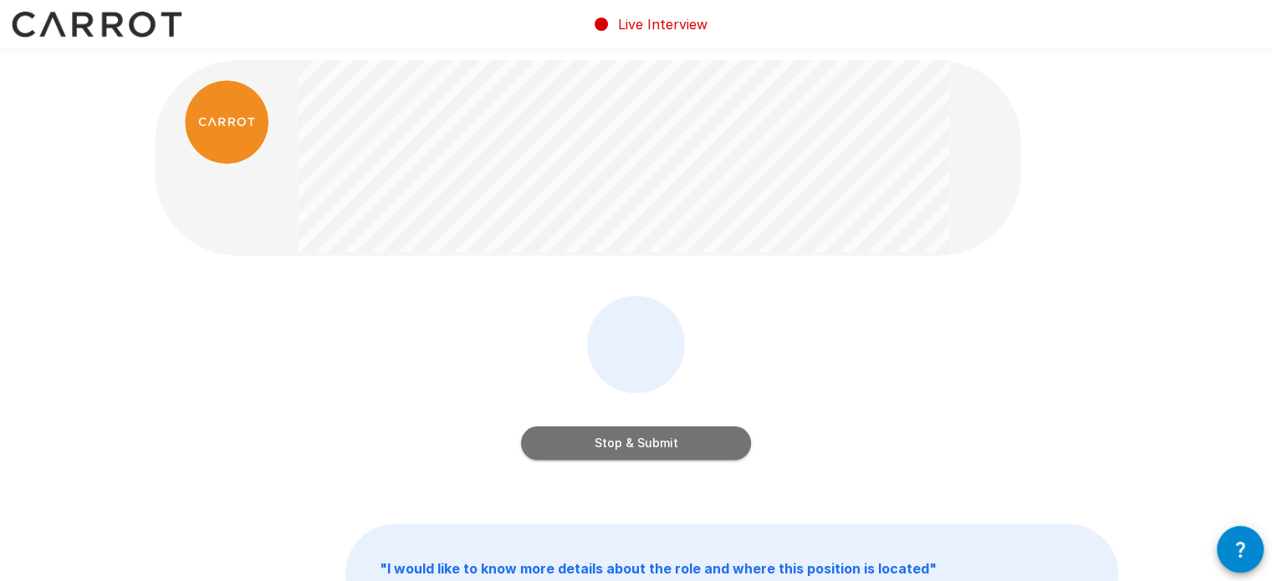
click at [670, 439] on button "Stop & Submit" at bounding box center [636, 442] width 230 height 33
